Goal: Task Accomplishment & Management: Use online tool/utility

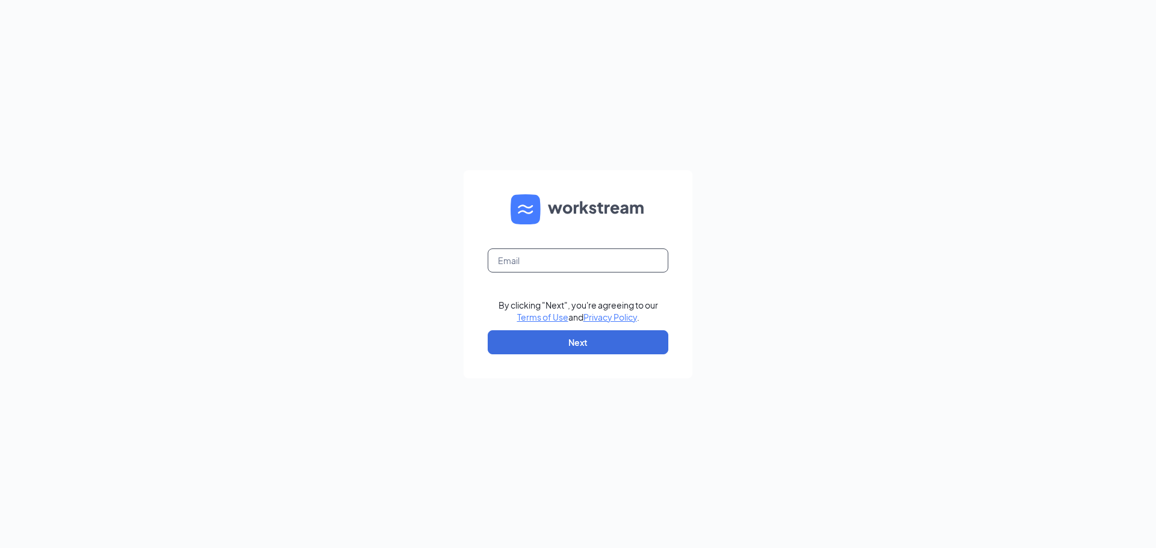
click at [583, 247] on form "By clicking "Next", you're agreeing to our Terms of Use and Privacy Policy . Ne…" at bounding box center [577, 274] width 229 height 208
type input "amanda.mignano@hcihospitality.com"
click at [584, 344] on button "Next" at bounding box center [578, 342] width 181 height 24
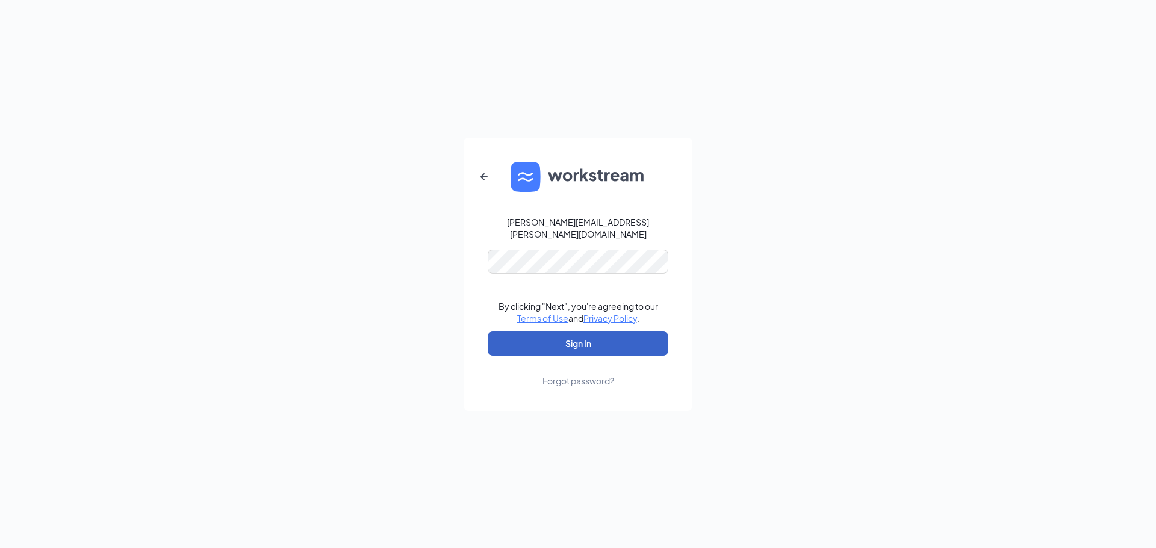
click at [560, 332] on button "Sign In" at bounding box center [578, 344] width 181 height 24
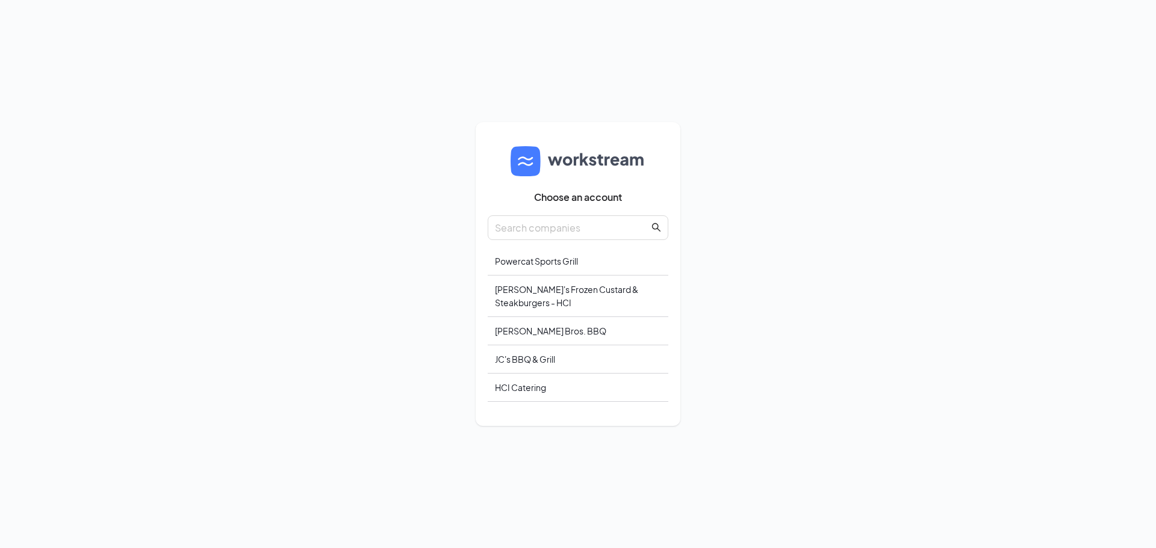
click at [540, 294] on div "Freddy's Frozen Custard & Steakburgers - HCI" at bounding box center [578, 297] width 181 height 42
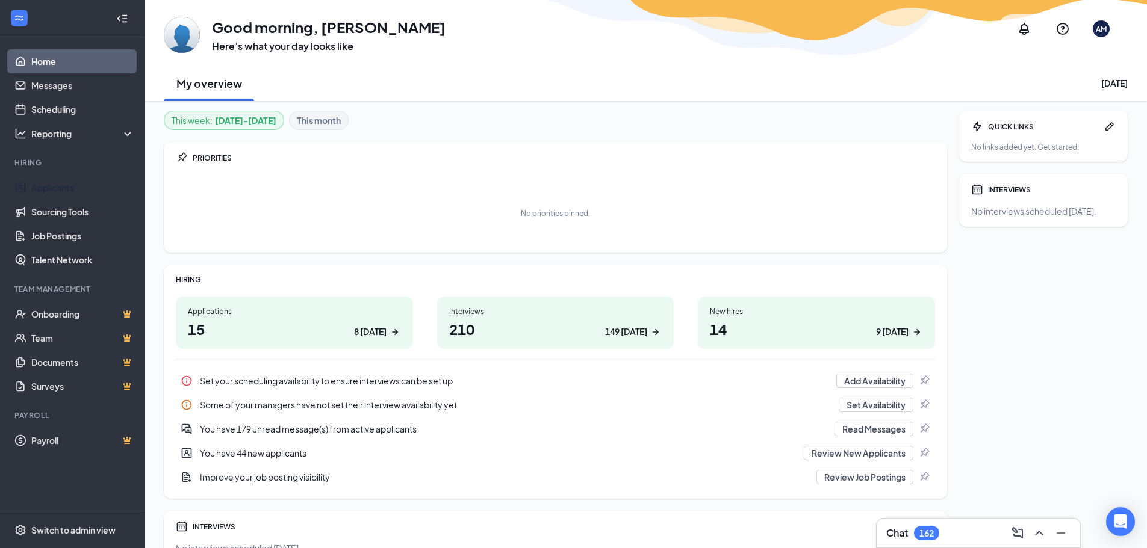
click at [45, 188] on link "Applicants" at bounding box center [82, 188] width 103 height 24
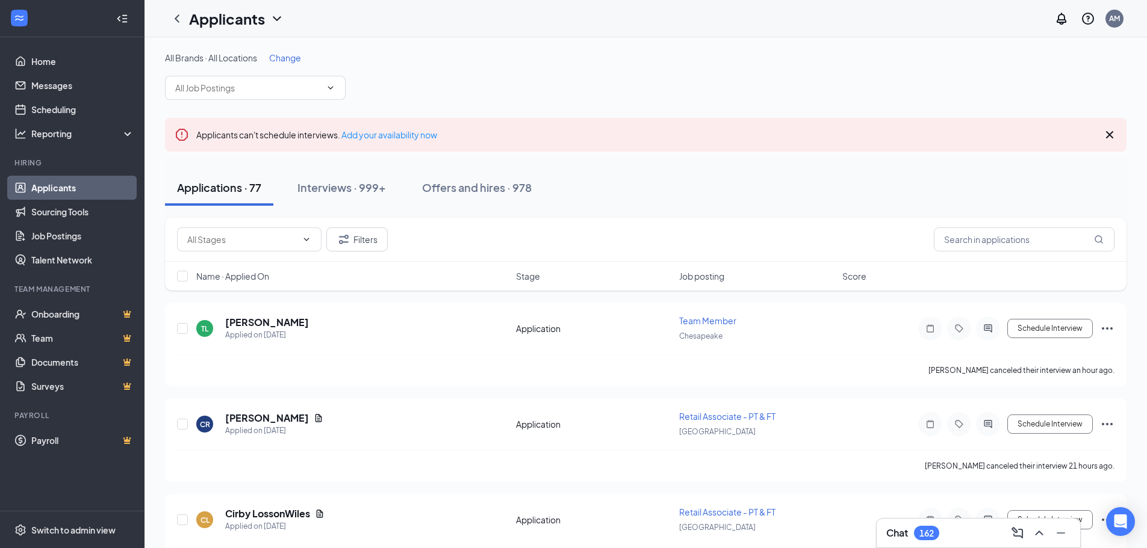
click at [286, 58] on span "Change" at bounding box center [285, 57] width 32 height 11
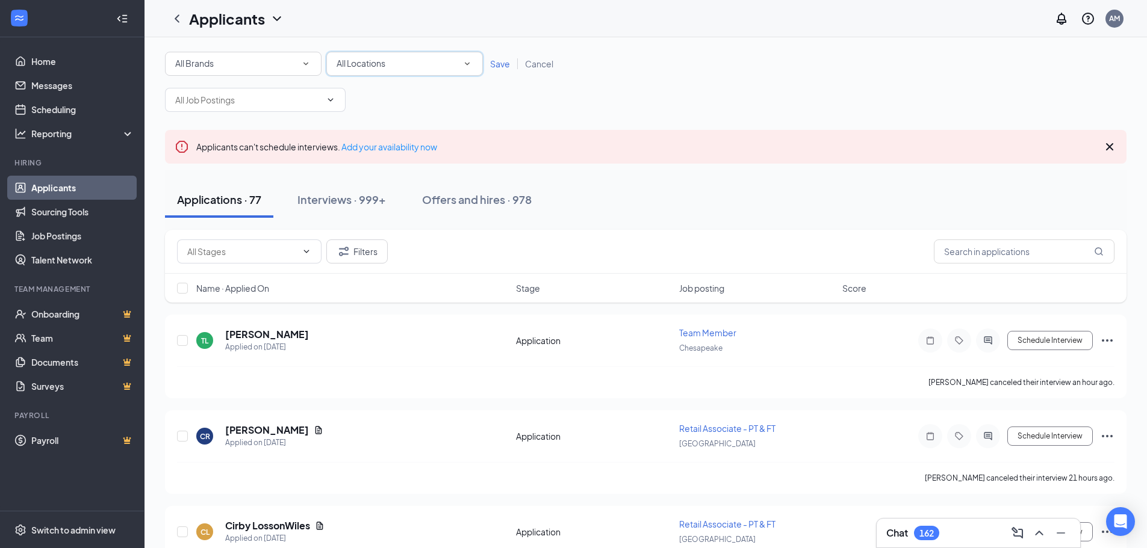
click at [391, 72] on div "All Locations All Locations" at bounding box center [404, 64] width 156 height 24
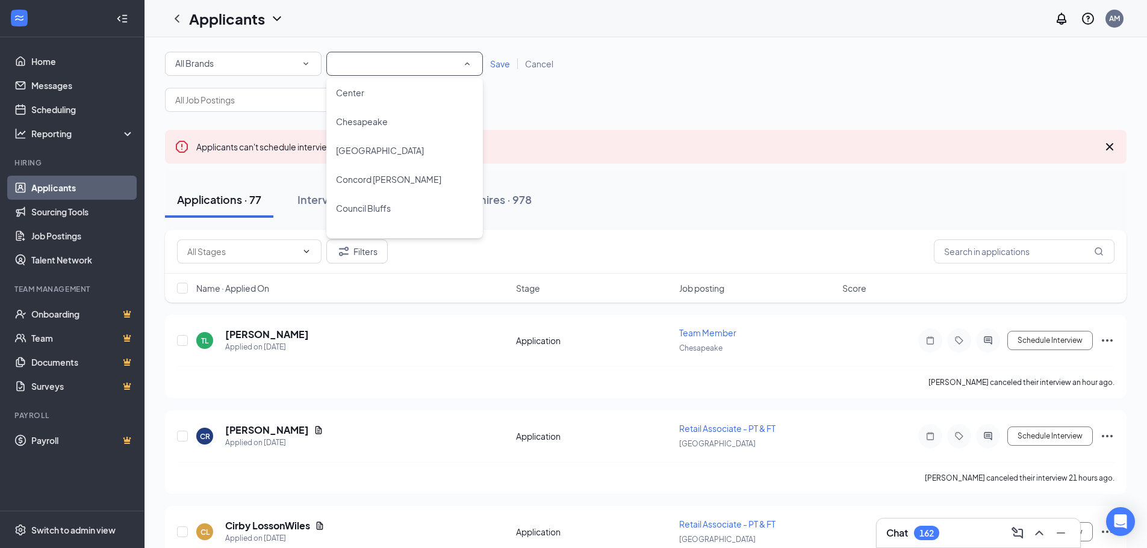
click at [386, 174] on span "Concord [PERSON_NAME]" at bounding box center [388, 179] width 105 height 11
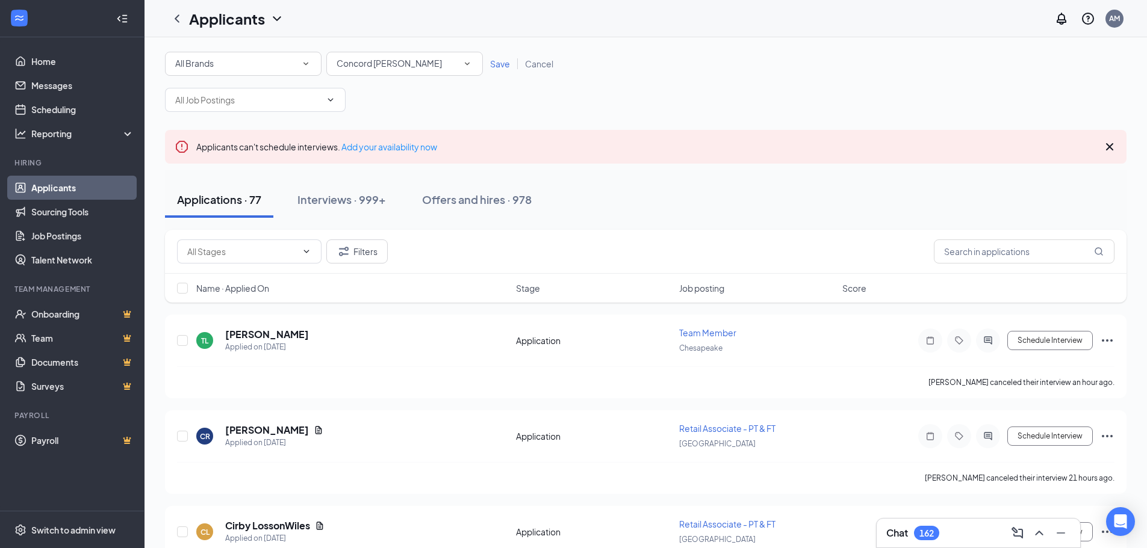
click at [498, 62] on span "Save" at bounding box center [500, 63] width 20 height 11
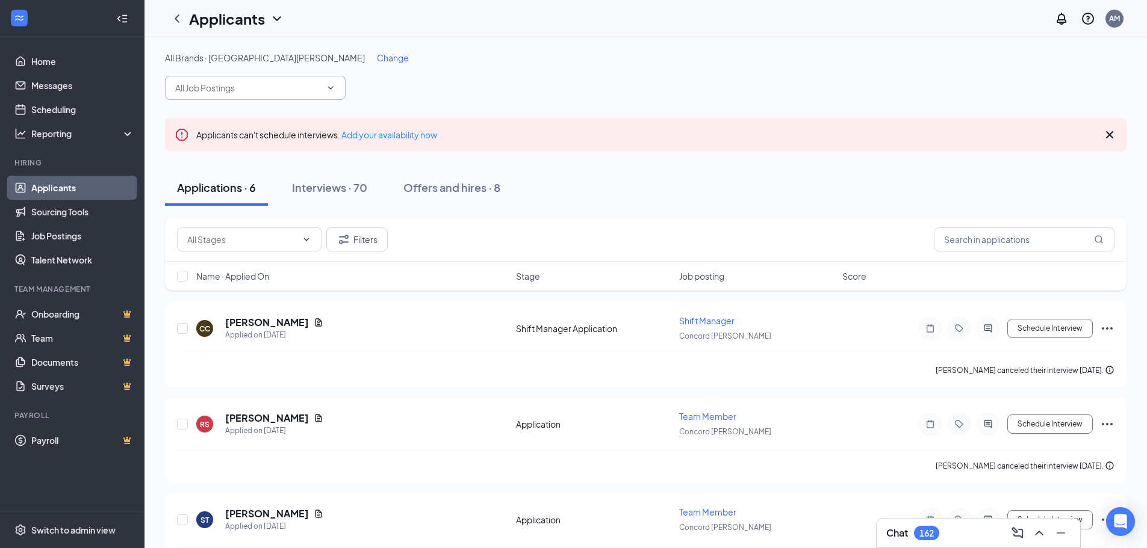
click at [237, 88] on input "text" at bounding box center [248, 87] width 146 height 13
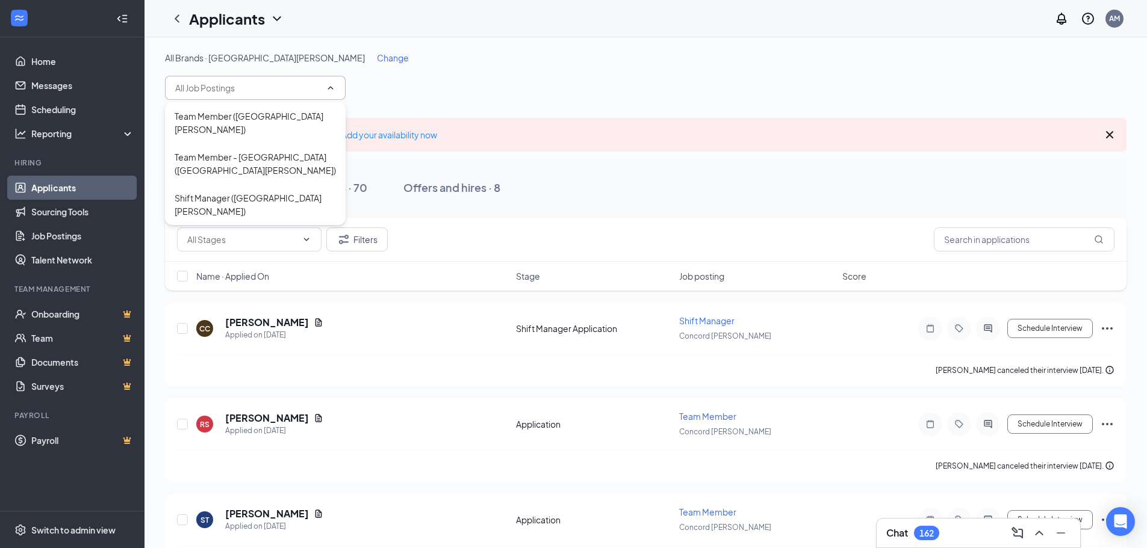
click at [244, 152] on div "Team Member - [GEOGRAPHIC_DATA] ([GEOGRAPHIC_DATA][PERSON_NAME])" at bounding box center [255, 163] width 161 height 26
type input "Team Member - [GEOGRAPHIC_DATA] ([GEOGRAPHIC_DATA][PERSON_NAME])"
